Goal: Check status: Check status

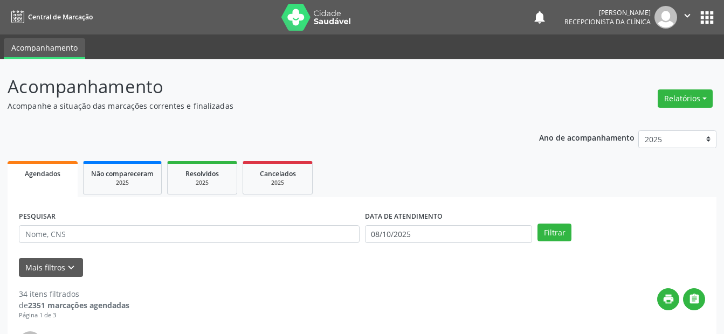
click at [677, 225] on div "Filtrar" at bounding box center [621, 233] width 173 height 18
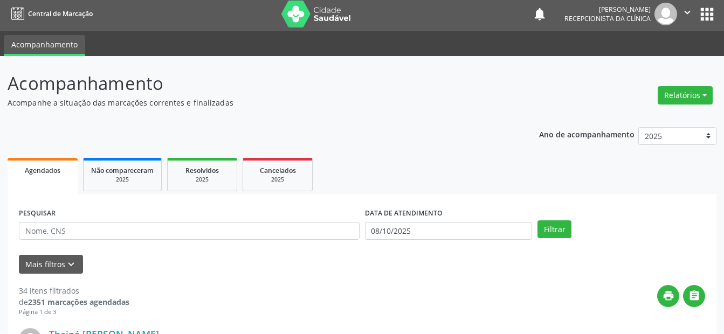
scroll to position [108, 0]
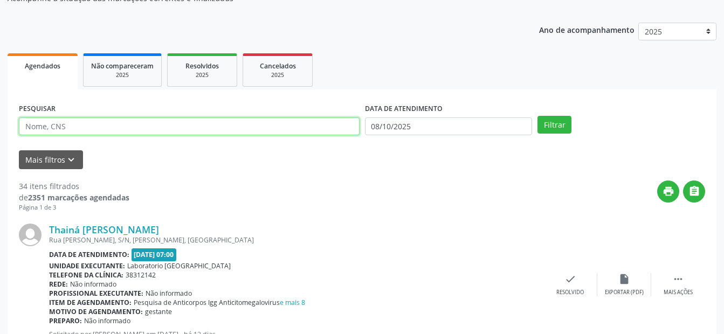
click at [86, 123] on input "text" at bounding box center [189, 127] width 341 height 18
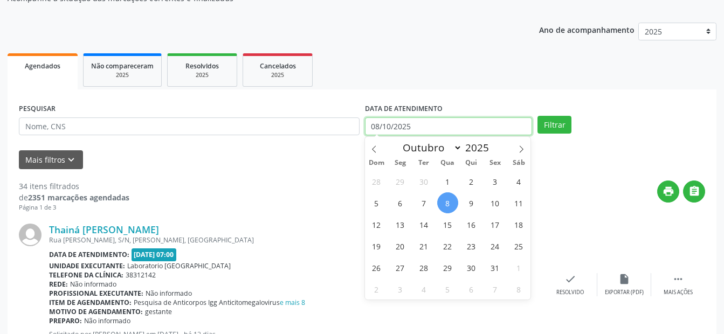
click at [419, 126] on input "08/10/2025" at bounding box center [449, 127] width 168 height 18
click at [448, 202] on span "8" at bounding box center [447, 202] width 21 height 21
type input "08/10/2025"
click at [448, 202] on span "8" at bounding box center [447, 202] width 21 height 21
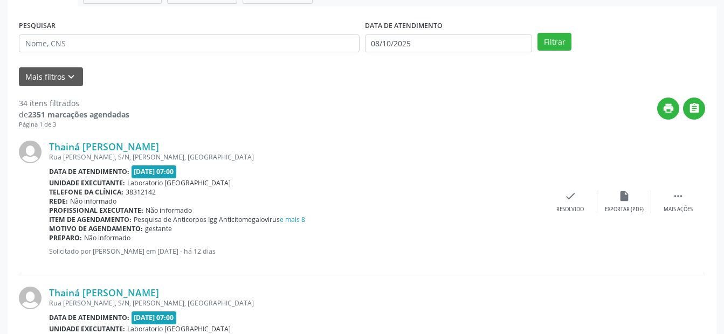
scroll to position [216, 0]
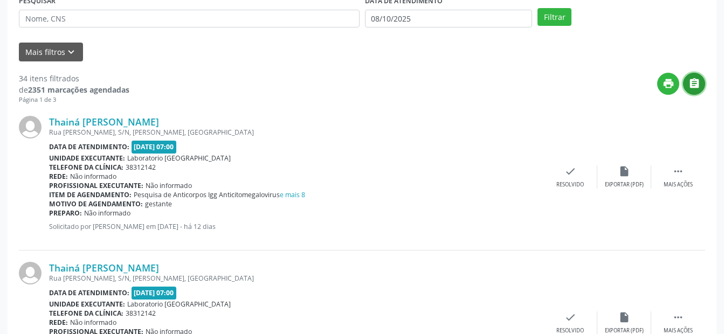
click at [694, 85] on icon "" at bounding box center [695, 84] width 12 height 12
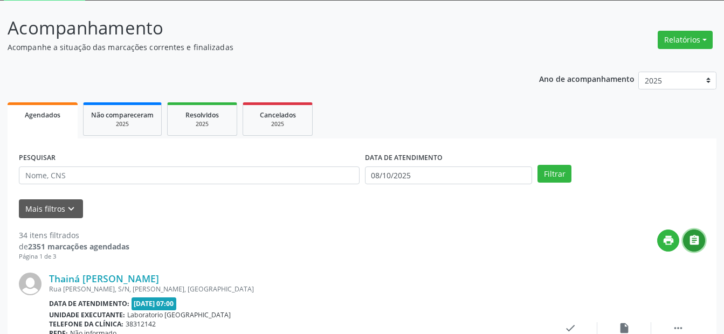
scroll to position [54, 0]
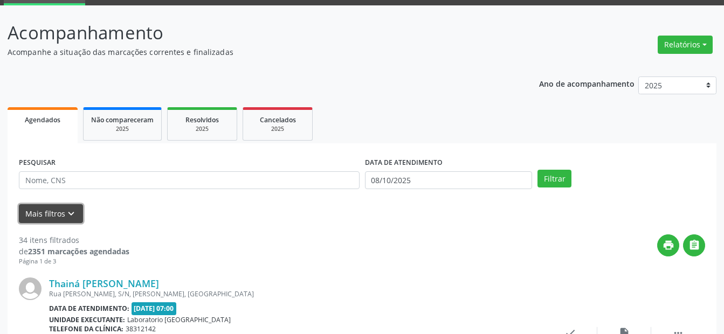
click at [56, 208] on button "Mais filtros keyboard_arrow_down" at bounding box center [51, 213] width 64 height 19
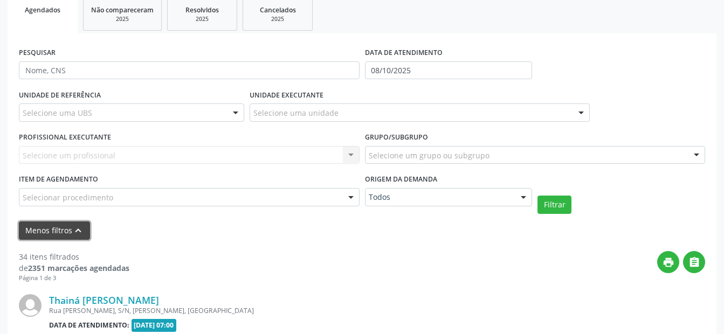
scroll to position [162, 0]
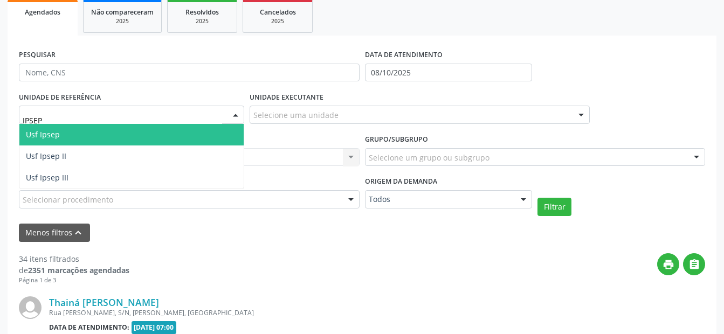
type input "IPSEP"
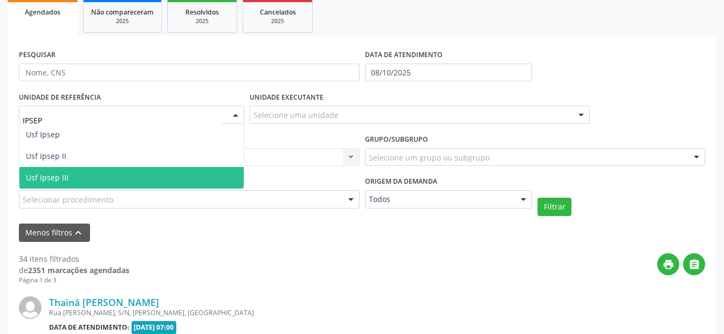
click at [66, 174] on span "Usf Ipsep III" at bounding box center [47, 178] width 43 height 10
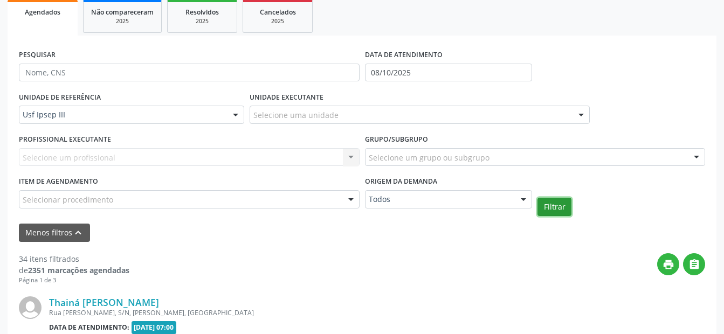
click at [563, 208] on button "Filtrar" at bounding box center [555, 207] width 34 height 18
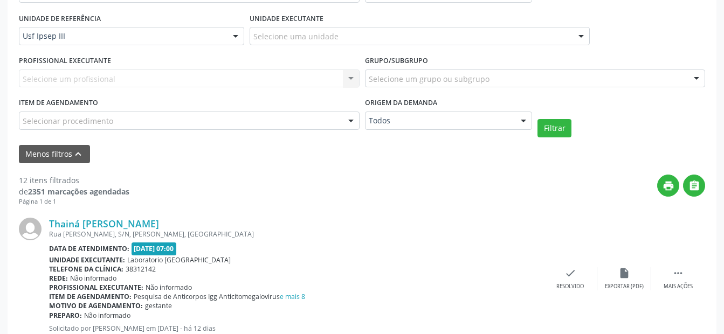
scroll to position [377, 0]
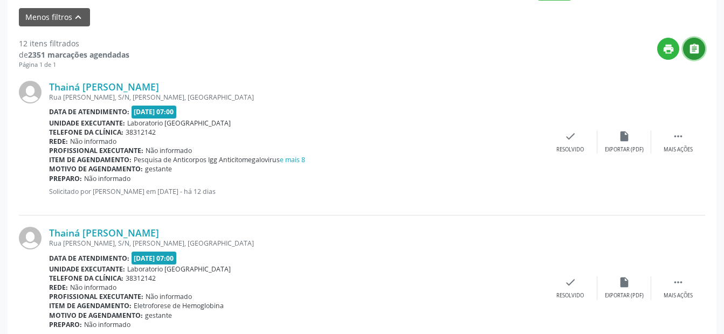
click at [689, 54] on icon "" at bounding box center [695, 49] width 12 height 12
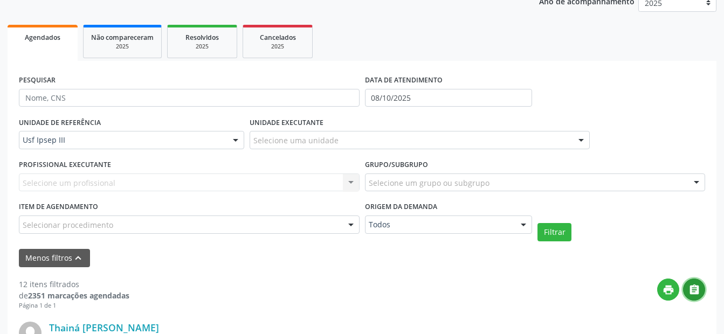
scroll to position [216, 0]
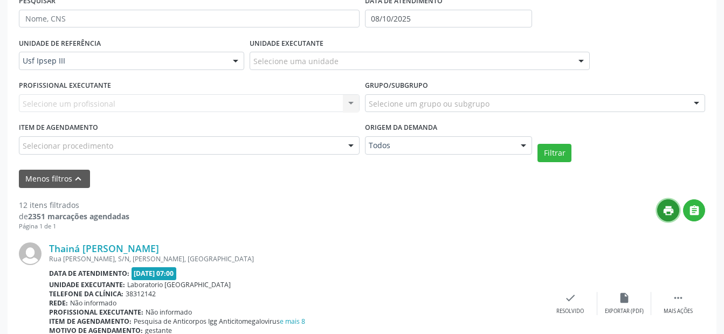
click at [669, 211] on icon "print" at bounding box center [669, 211] width 12 height 12
